Goal: Task Accomplishment & Management: Use online tool/utility

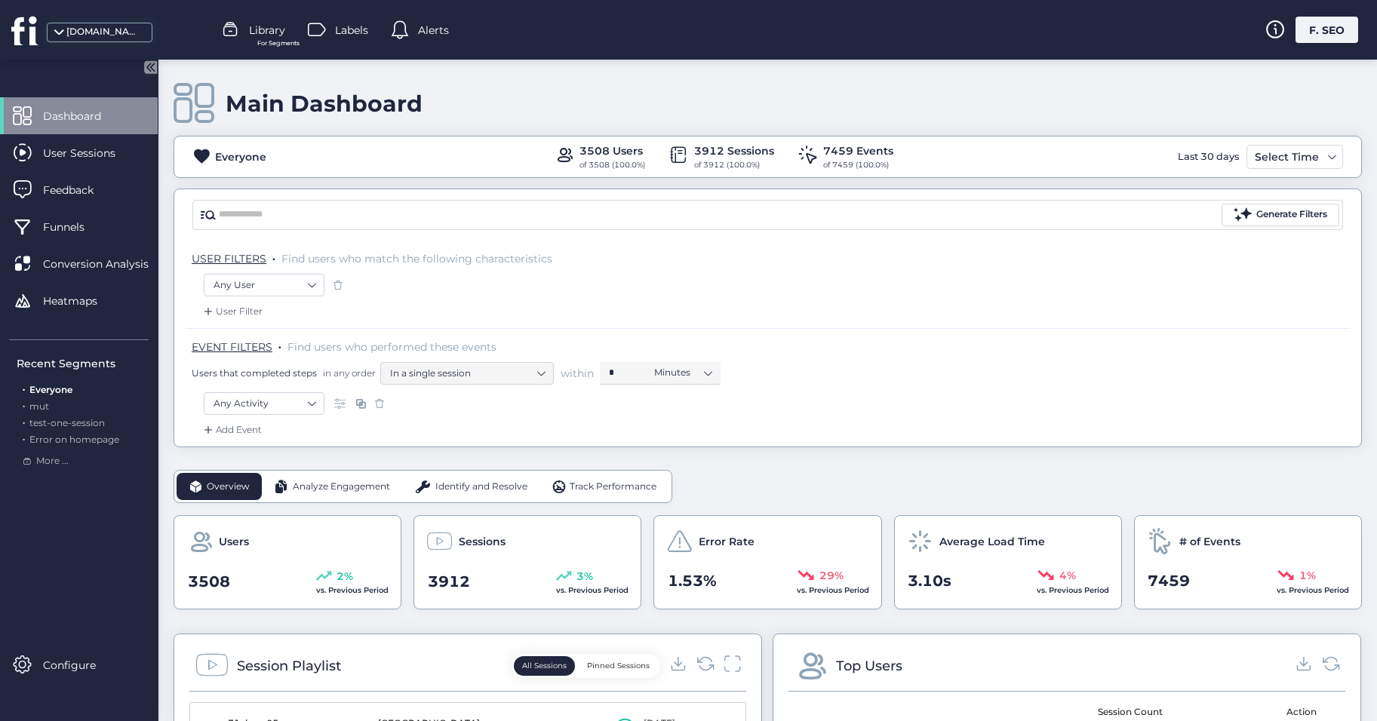
click at [1316, 38] on div "F. SEO" at bounding box center [1327, 30] width 63 height 26
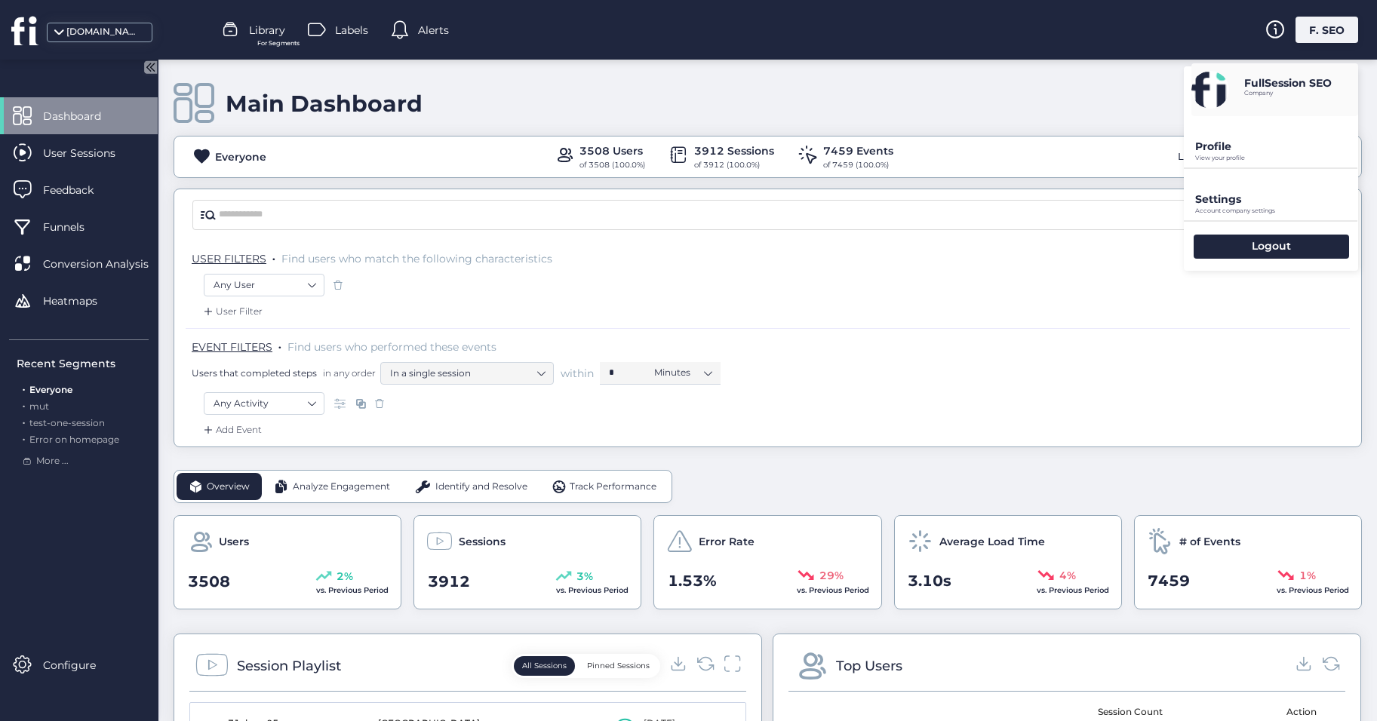
click at [1225, 189] on div "Settings Account company settings" at bounding box center [1271, 194] width 174 height 51
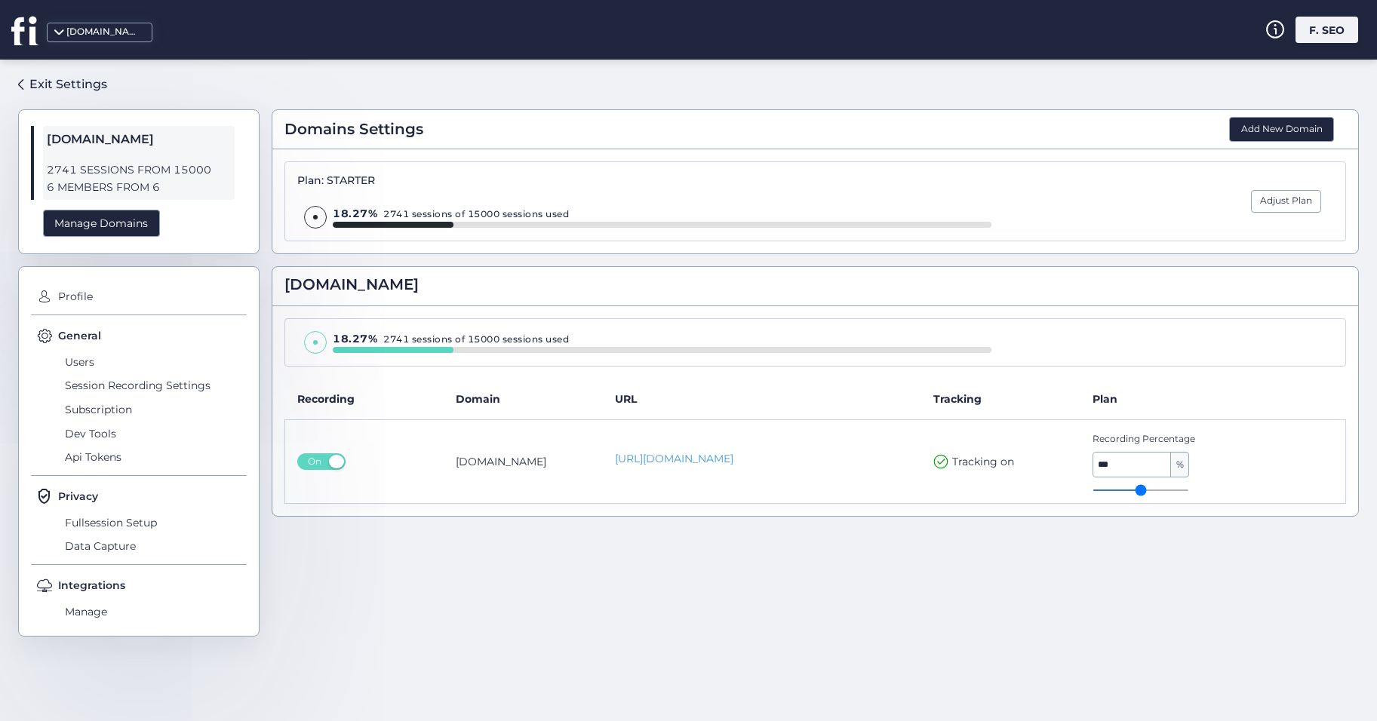
click at [26, 29] on icon at bounding box center [25, 30] width 28 height 30
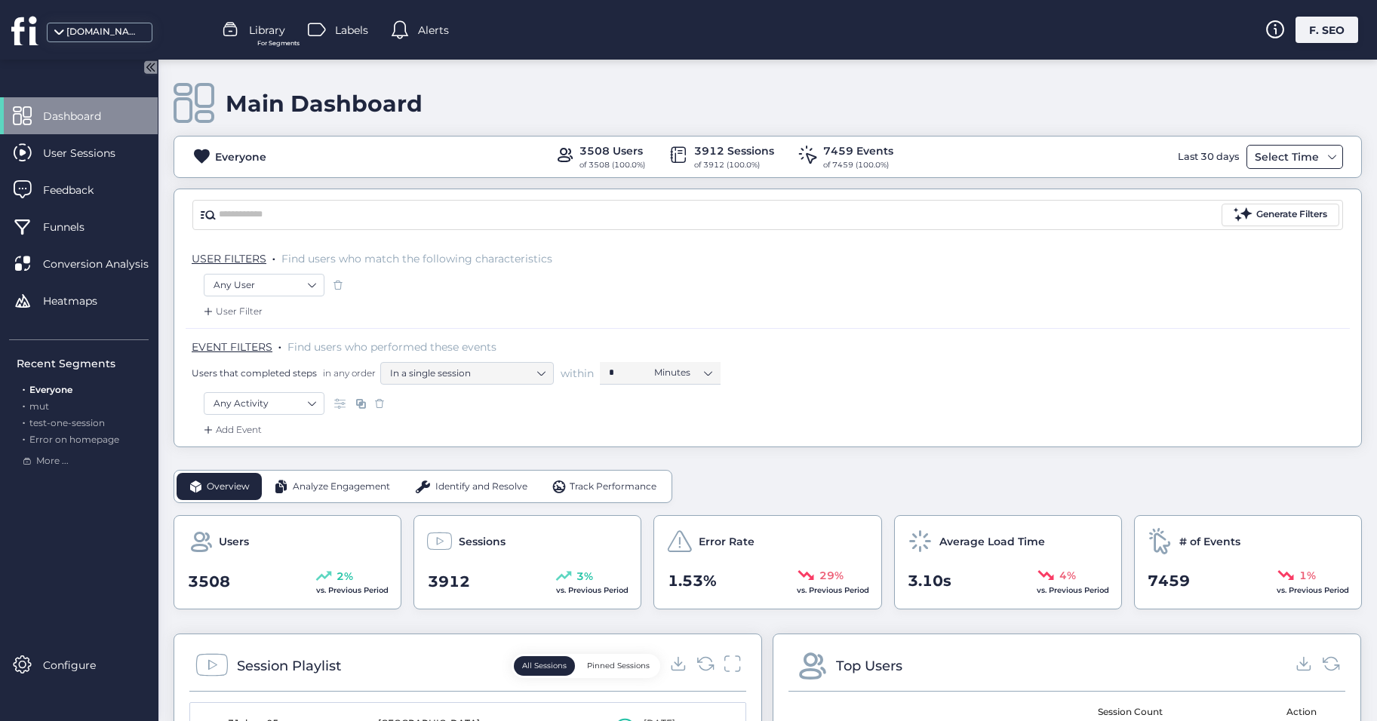
click at [1260, 168] on div "Select Time" at bounding box center [1295, 157] width 97 height 24
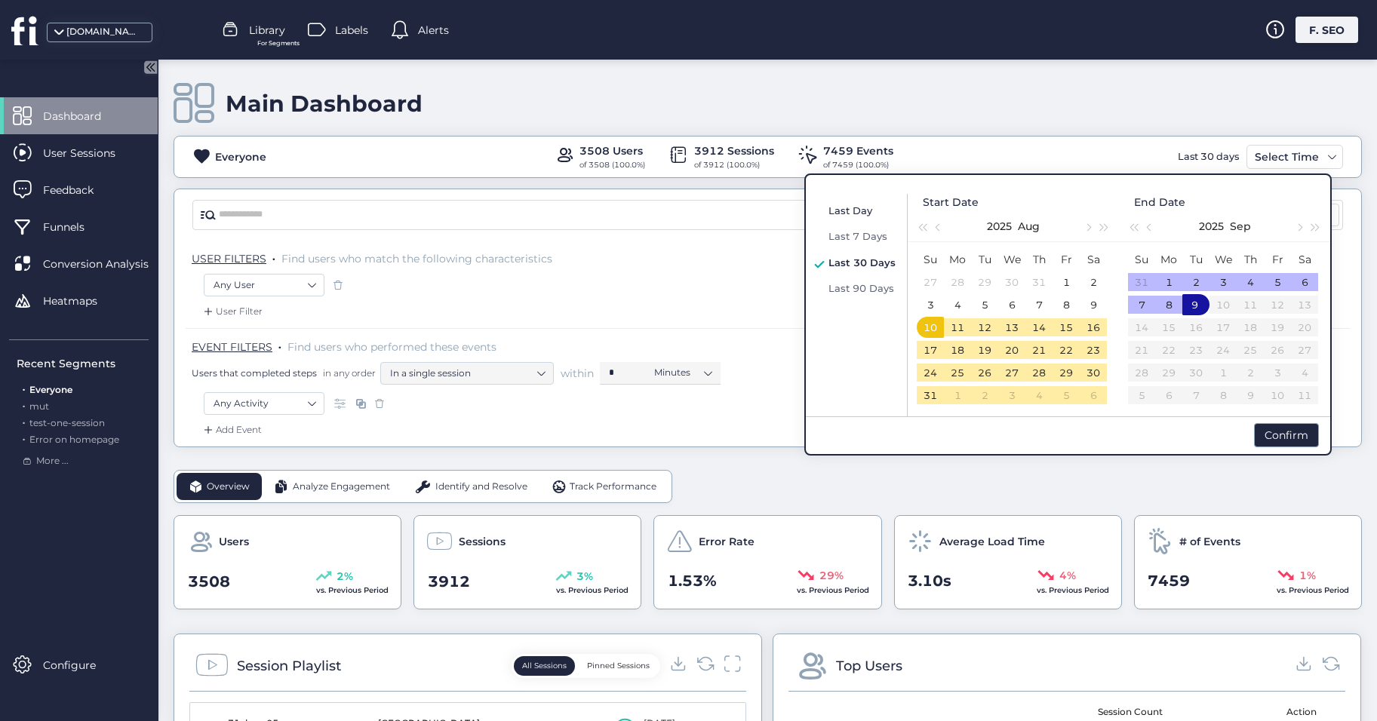
click at [838, 211] on span "Last Day" at bounding box center [851, 211] width 44 height 12
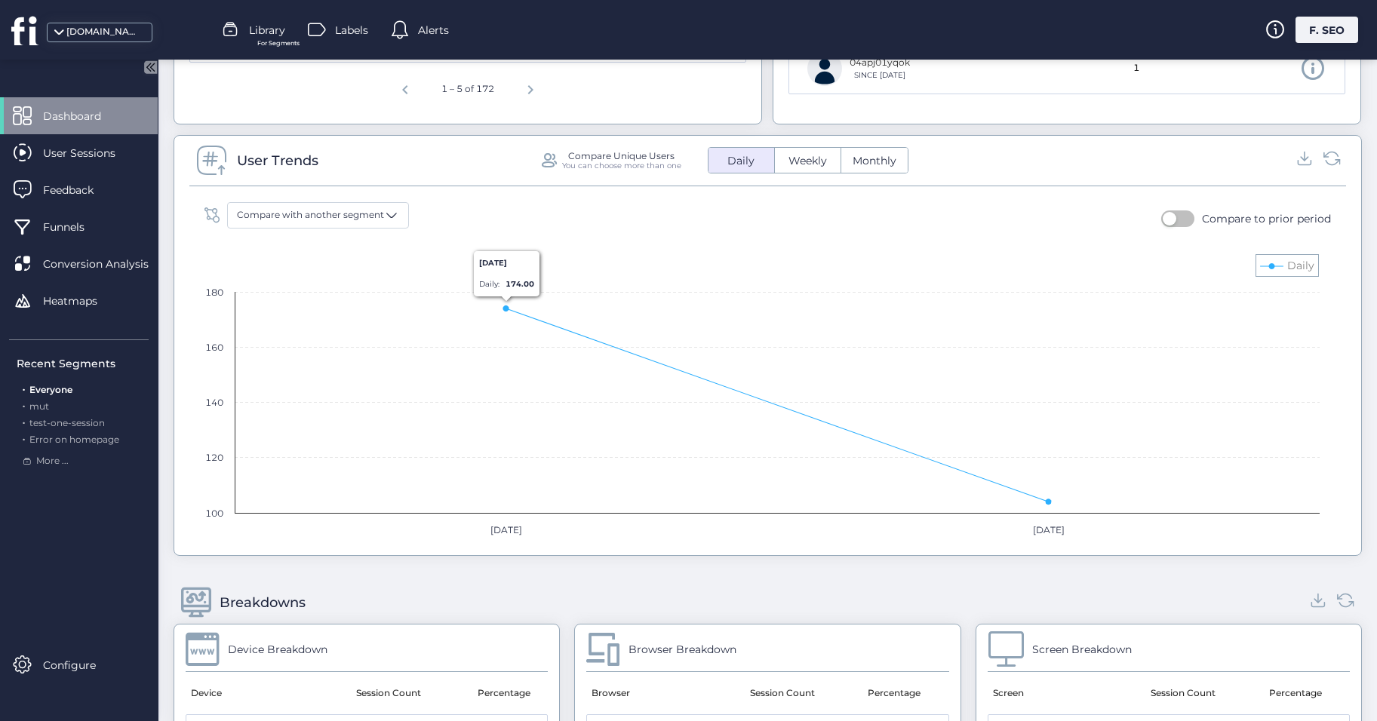
scroll to position [906, 0]
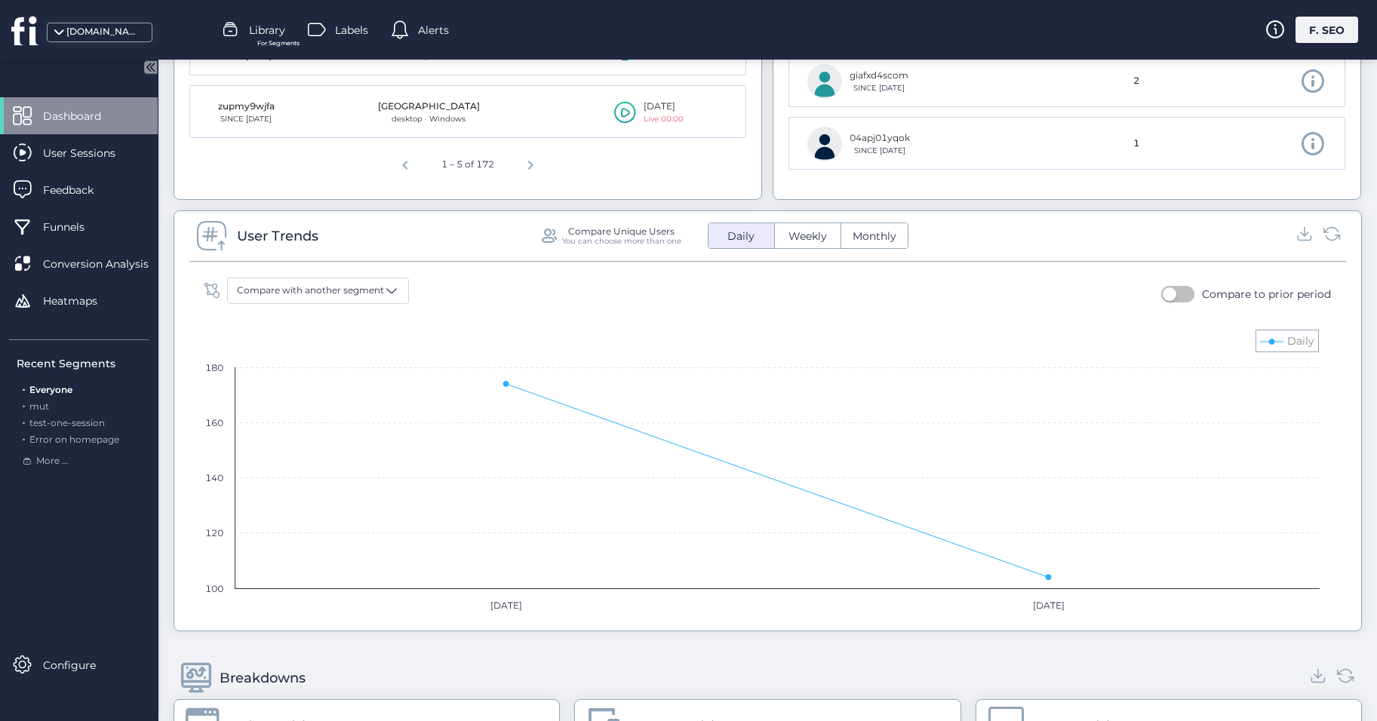
click at [815, 237] on span "Weekly" at bounding box center [808, 237] width 57 height 16
click at [857, 236] on span "Monthly" at bounding box center [875, 237] width 62 height 16
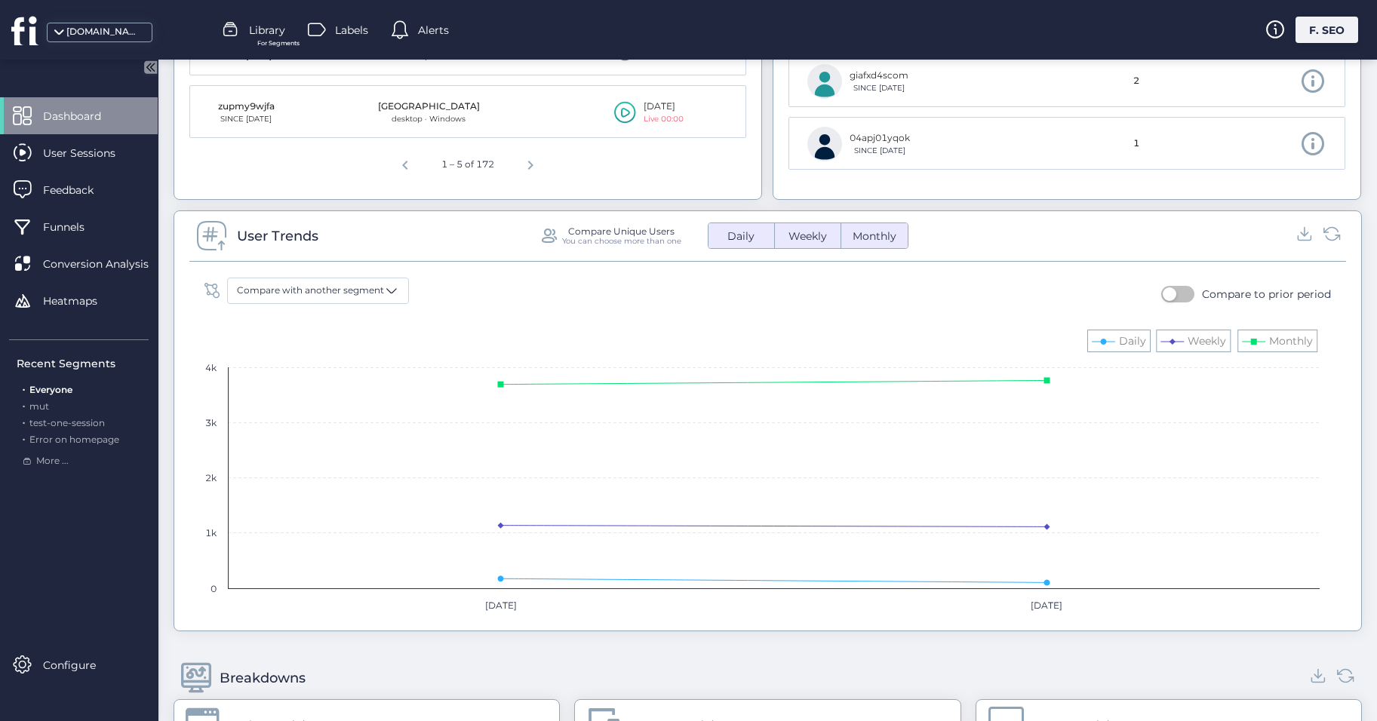
click at [804, 231] on span "Weekly" at bounding box center [808, 237] width 57 height 16
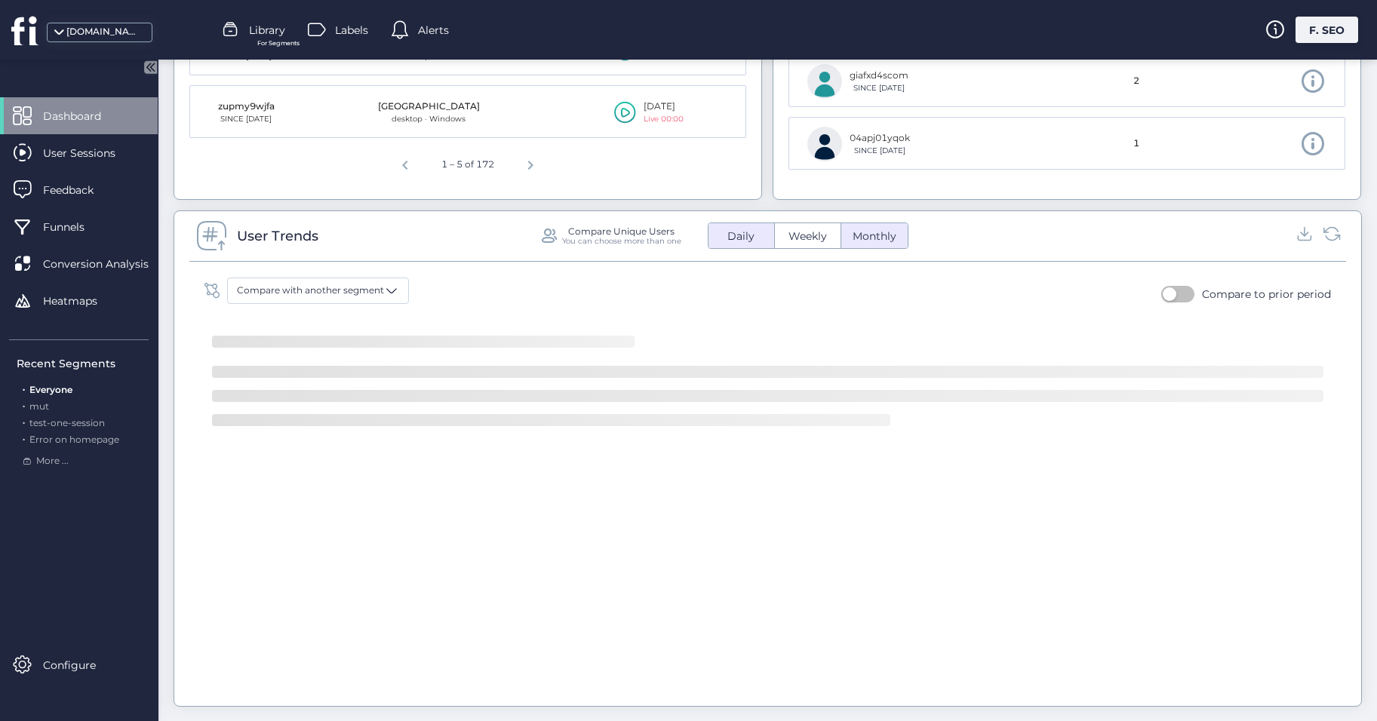
click at [880, 229] on span "Monthly" at bounding box center [875, 237] width 62 height 16
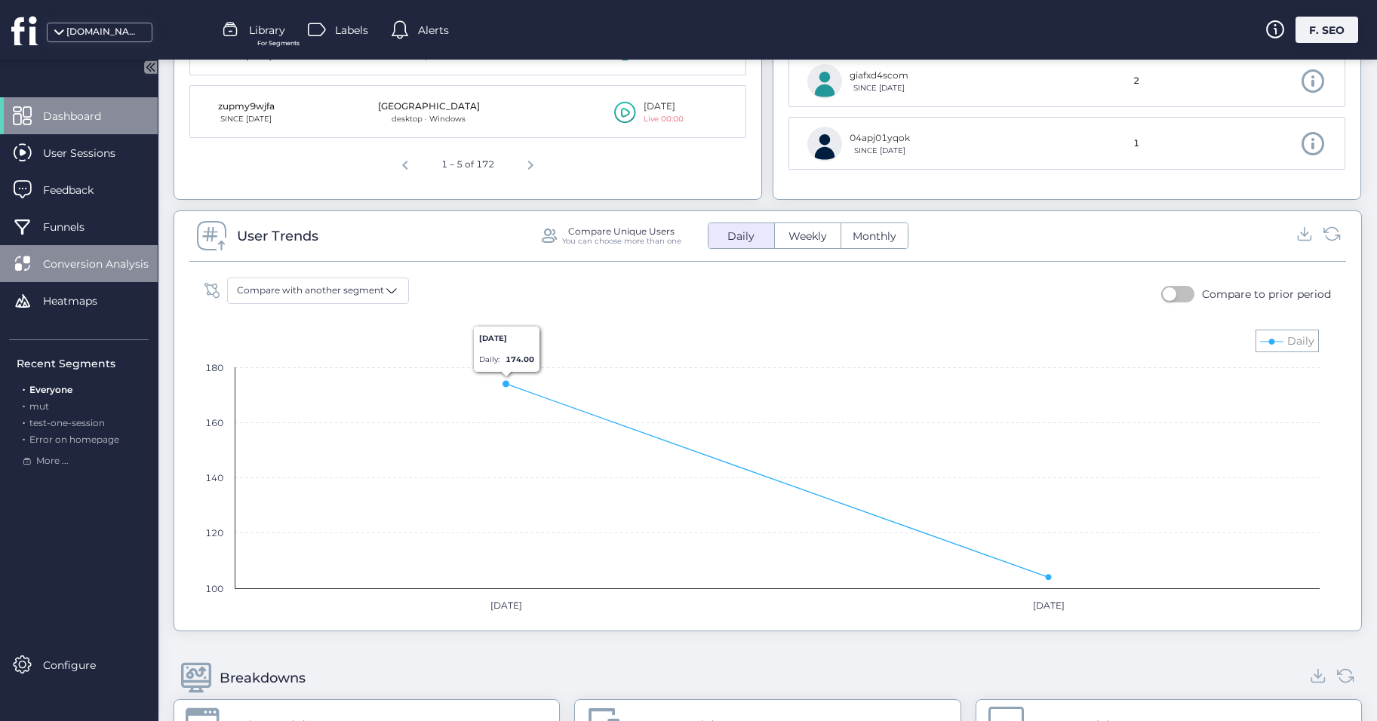
click at [93, 259] on span "Conversion Analysis" at bounding box center [107, 264] width 128 height 17
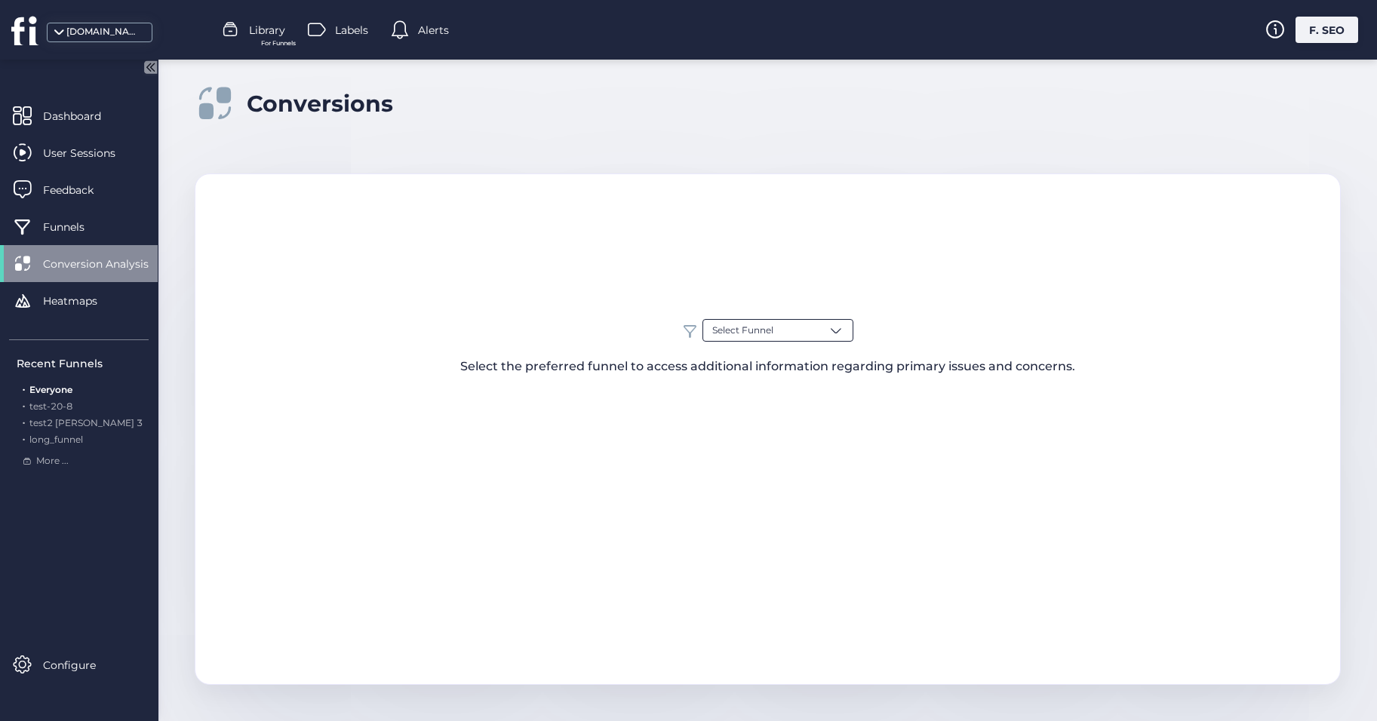
click at [757, 328] on span "Select Funnel" at bounding box center [742, 331] width 61 height 14
type input "*"
click at [773, 418] on div "Funnel1" at bounding box center [777, 416] width 131 height 14
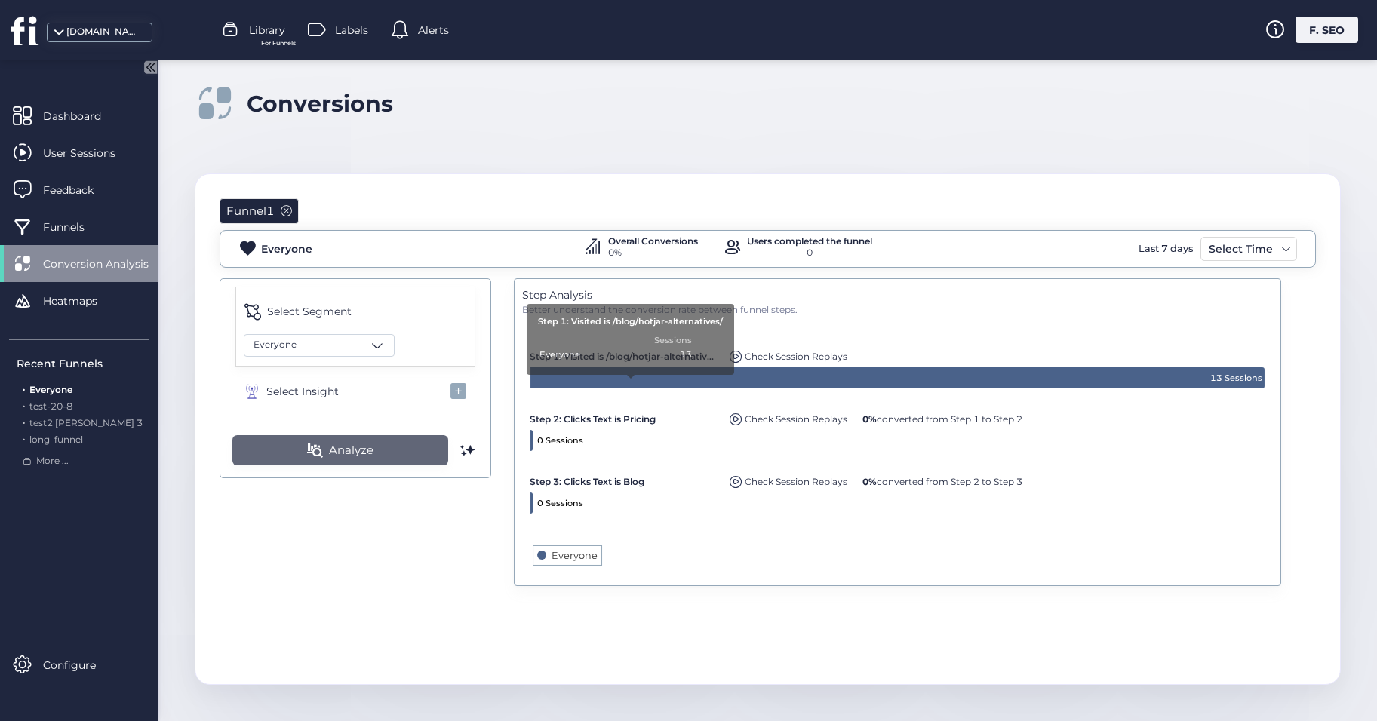
click at [377, 451] on button "Analyze" at bounding box center [340, 450] width 216 height 30
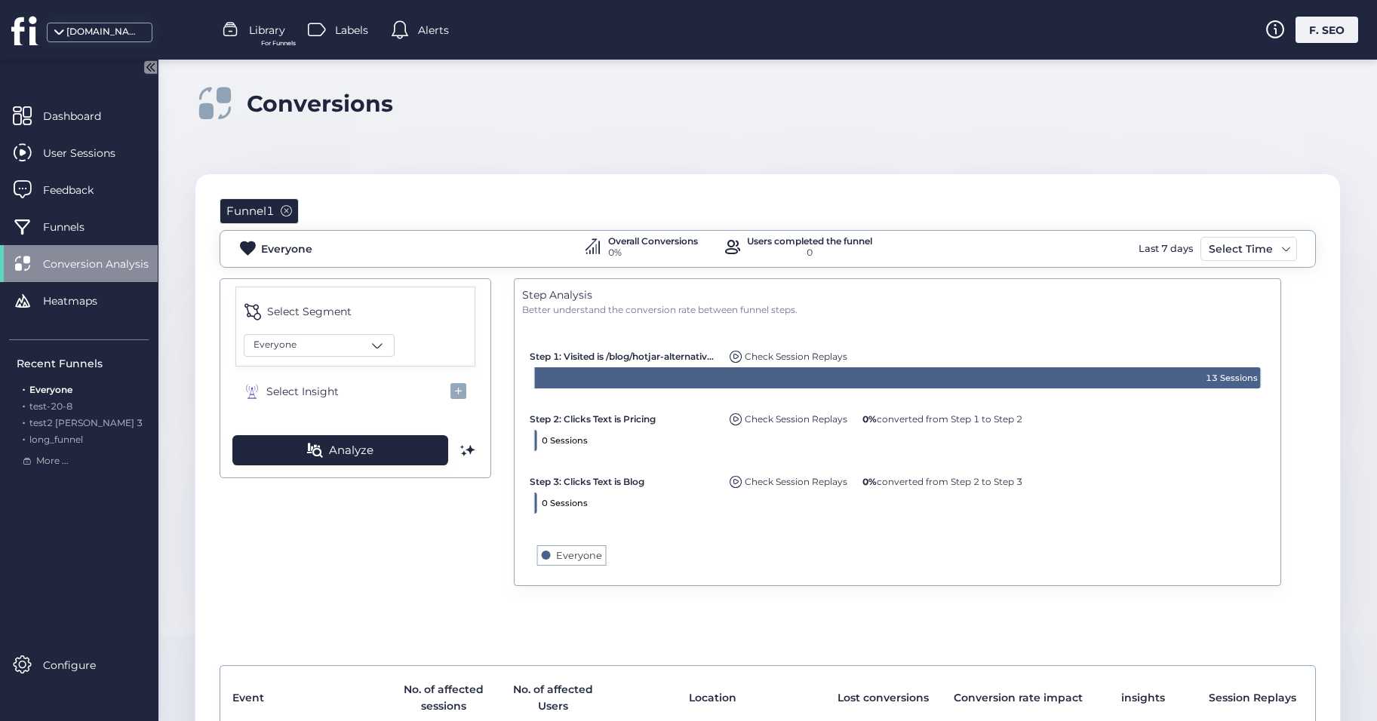
click at [285, 208] on span at bounding box center [286, 210] width 11 height 11
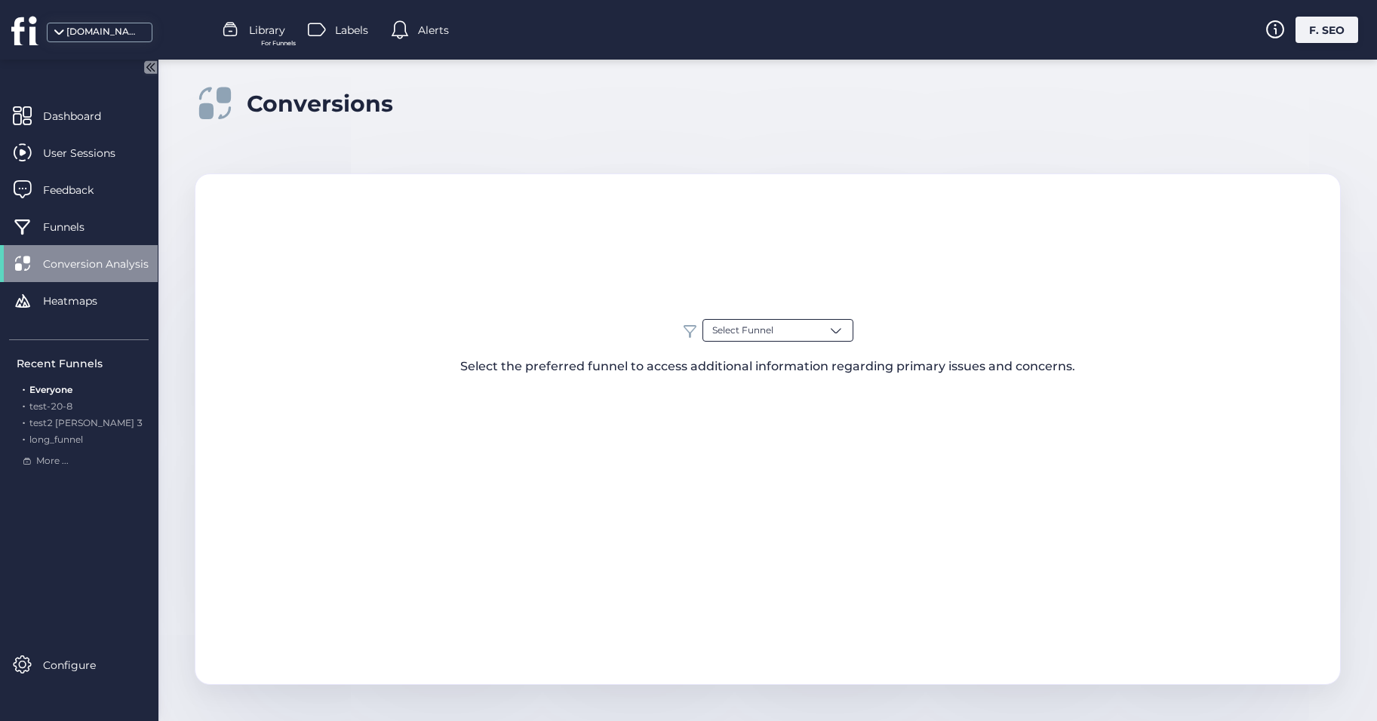
click at [764, 334] on span "Select Funnel" at bounding box center [742, 331] width 61 height 14
click at [785, 465] on div "test-getademo" at bounding box center [777, 468] width 131 height 14
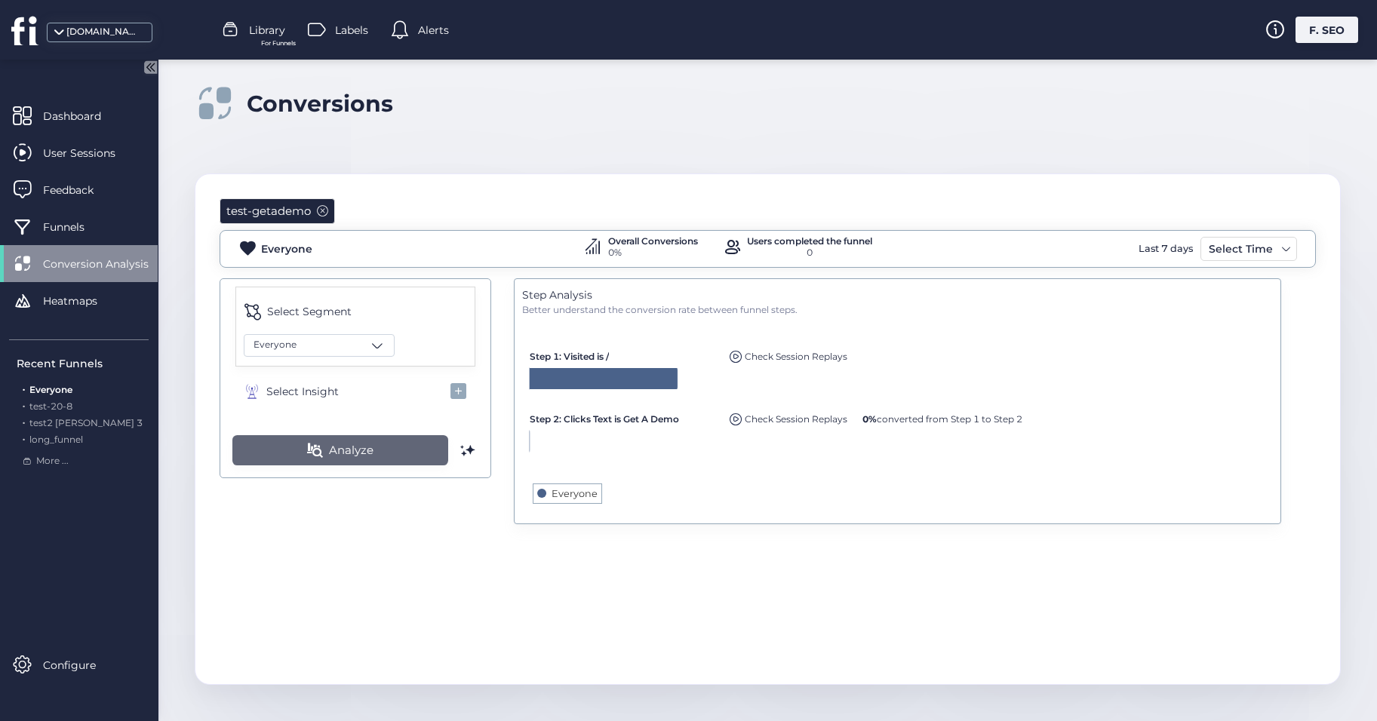
click at [409, 460] on button "Analyze" at bounding box center [340, 450] width 216 height 30
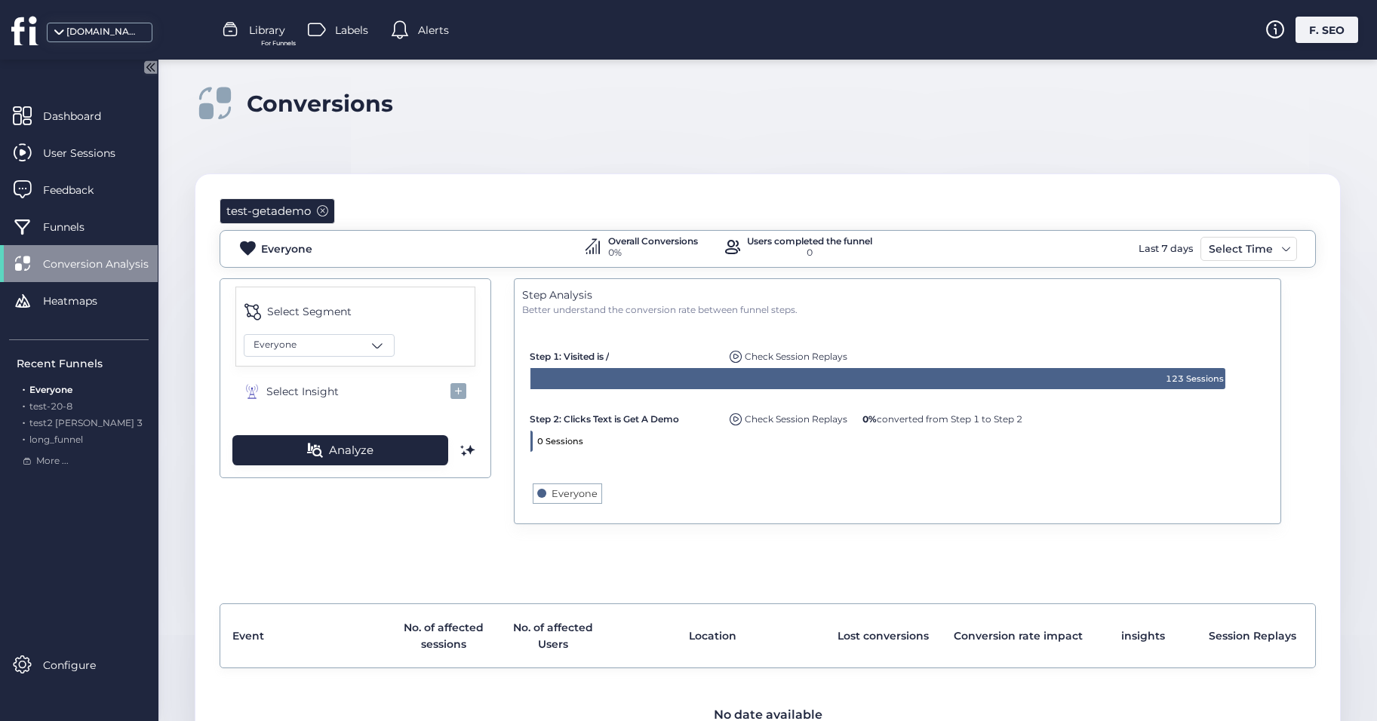
scroll to position [79, 0]
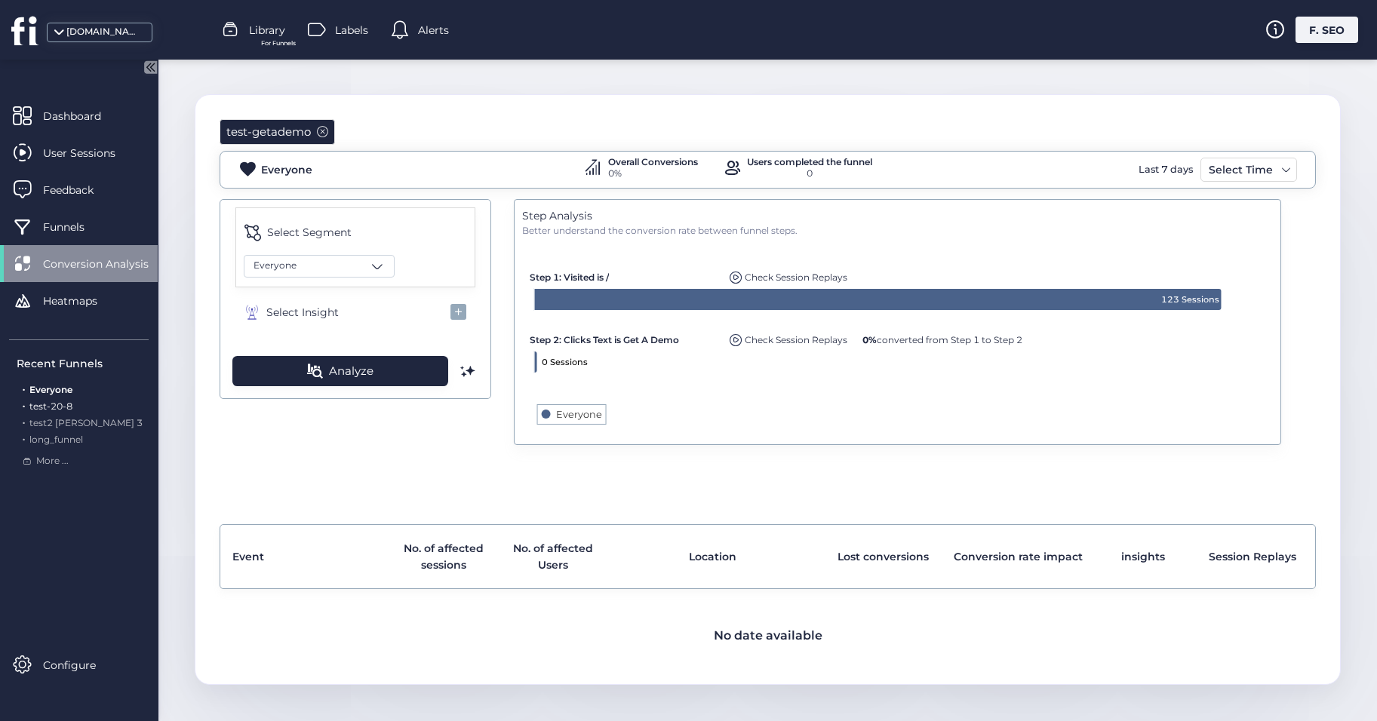
click at [59, 403] on span "test-20-8" at bounding box center [50, 406] width 43 height 11
click at [321, 126] on span at bounding box center [322, 131] width 11 height 11
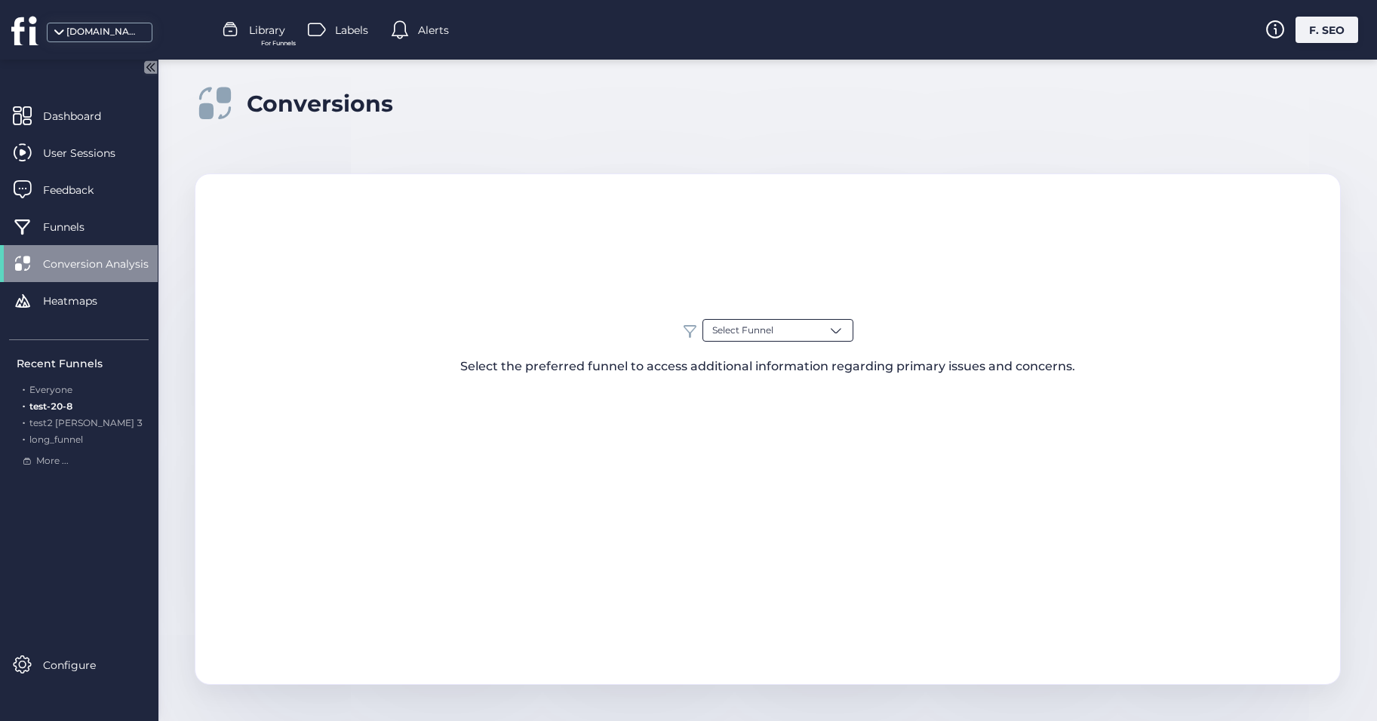
click at [782, 331] on div "Select Funnel" at bounding box center [778, 330] width 151 height 23
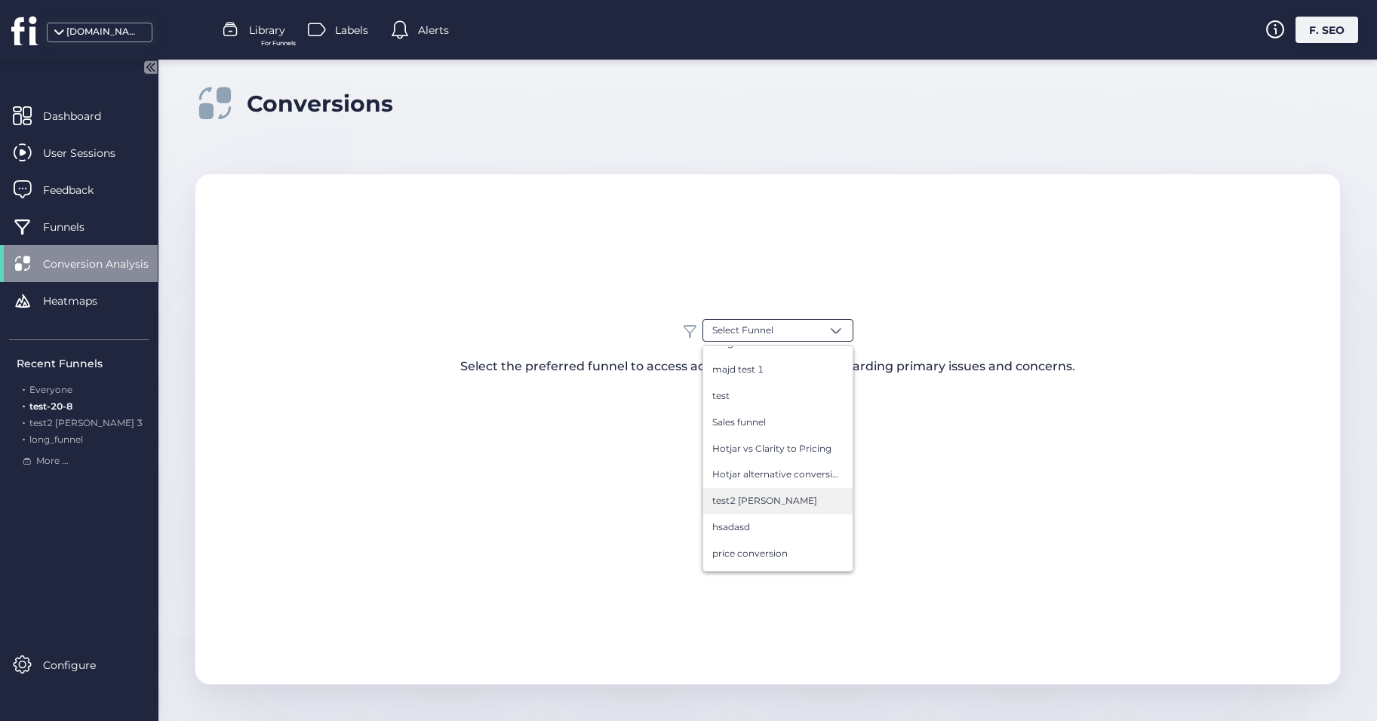
scroll to position [226, 0]
click at [777, 483] on span "price conversion" at bounding box center [749, 479] width 75 height 14
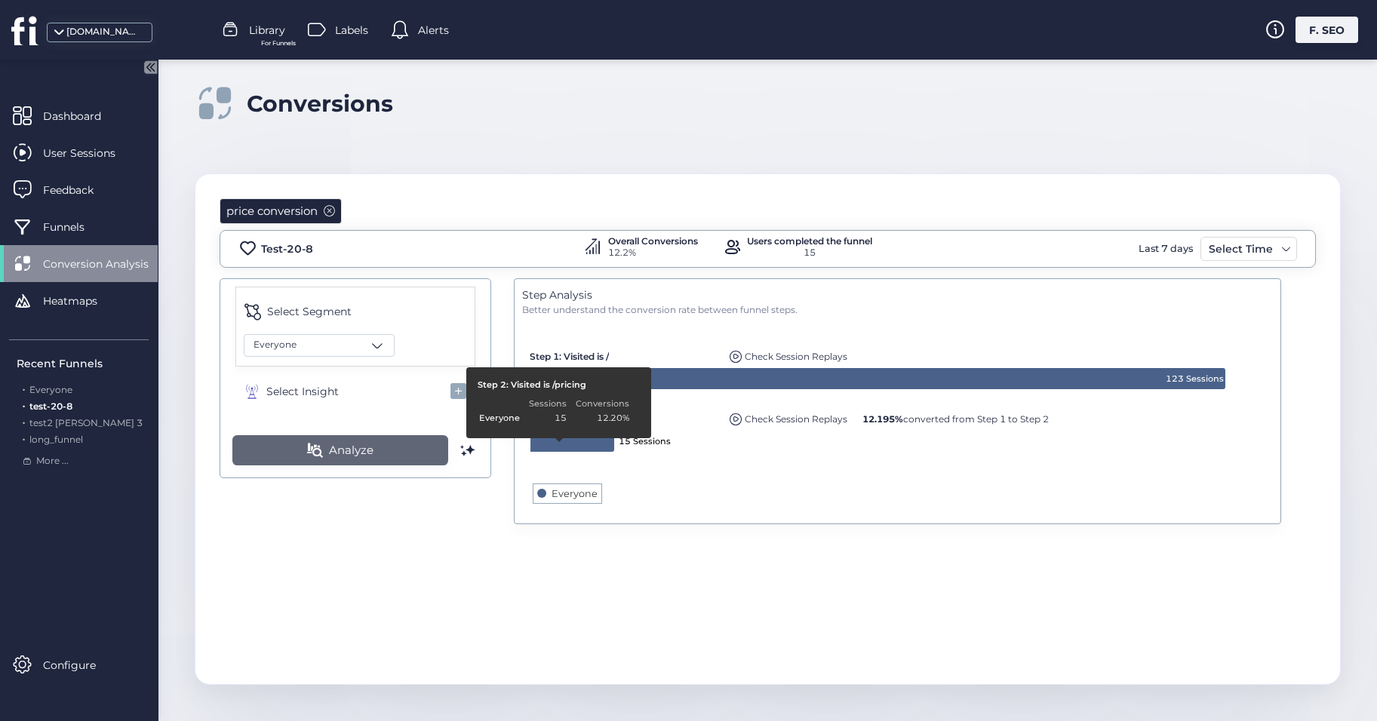
click at [332, 453] on span "Analyze" at bounding box center [351, 450] width 45 height 18
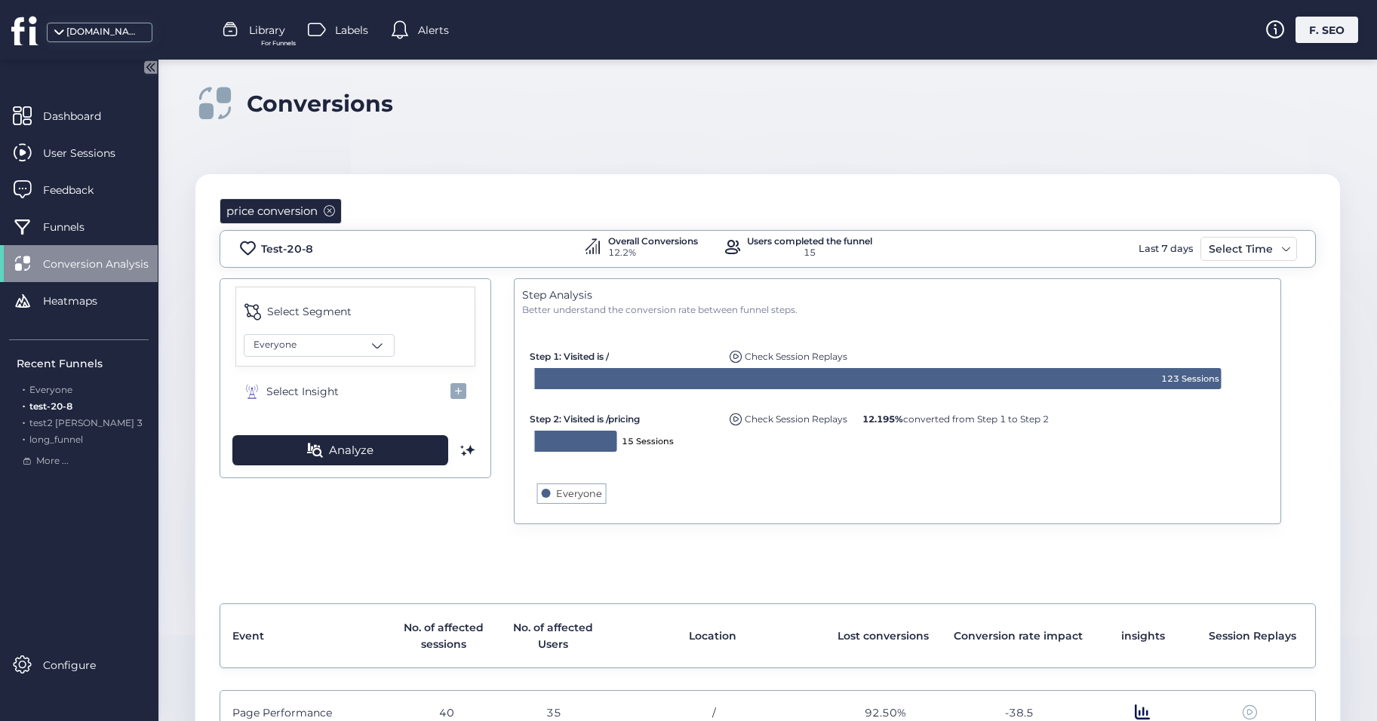
scroll to position [76, 0]
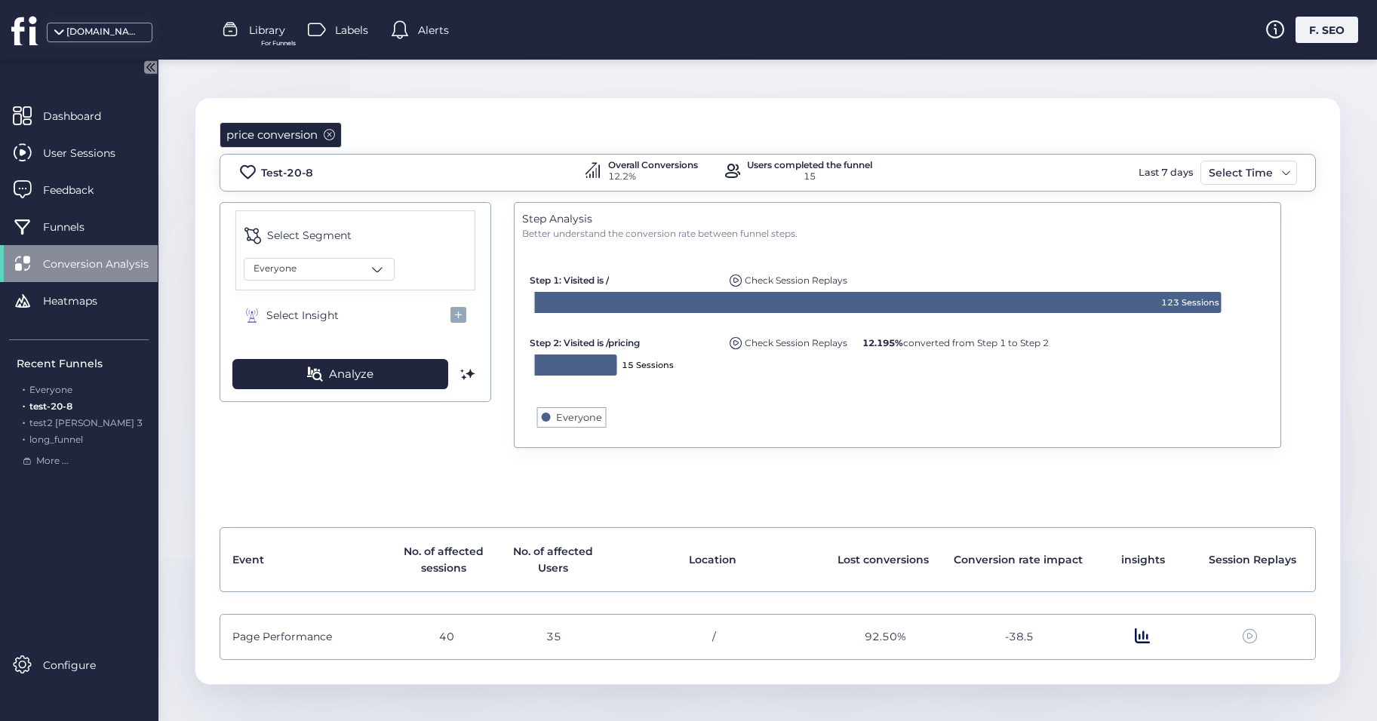
click at [1137, 638] on span at bounding box center [1142, 637] width 15 height 17
